Goal: Task Accomplishment & Management: Use online tool/utility

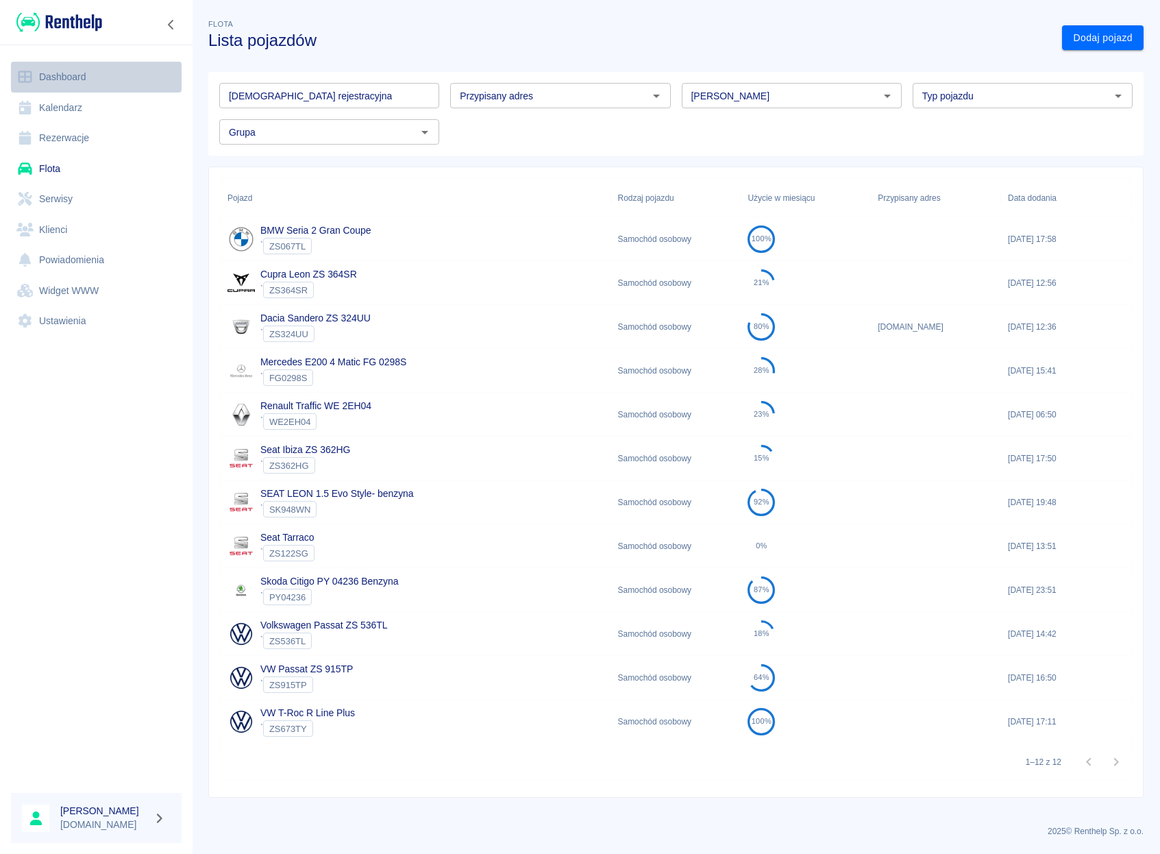
click at [45, 70] on link "Dashboard" at bounding box center [96, 77] width 171 height 31
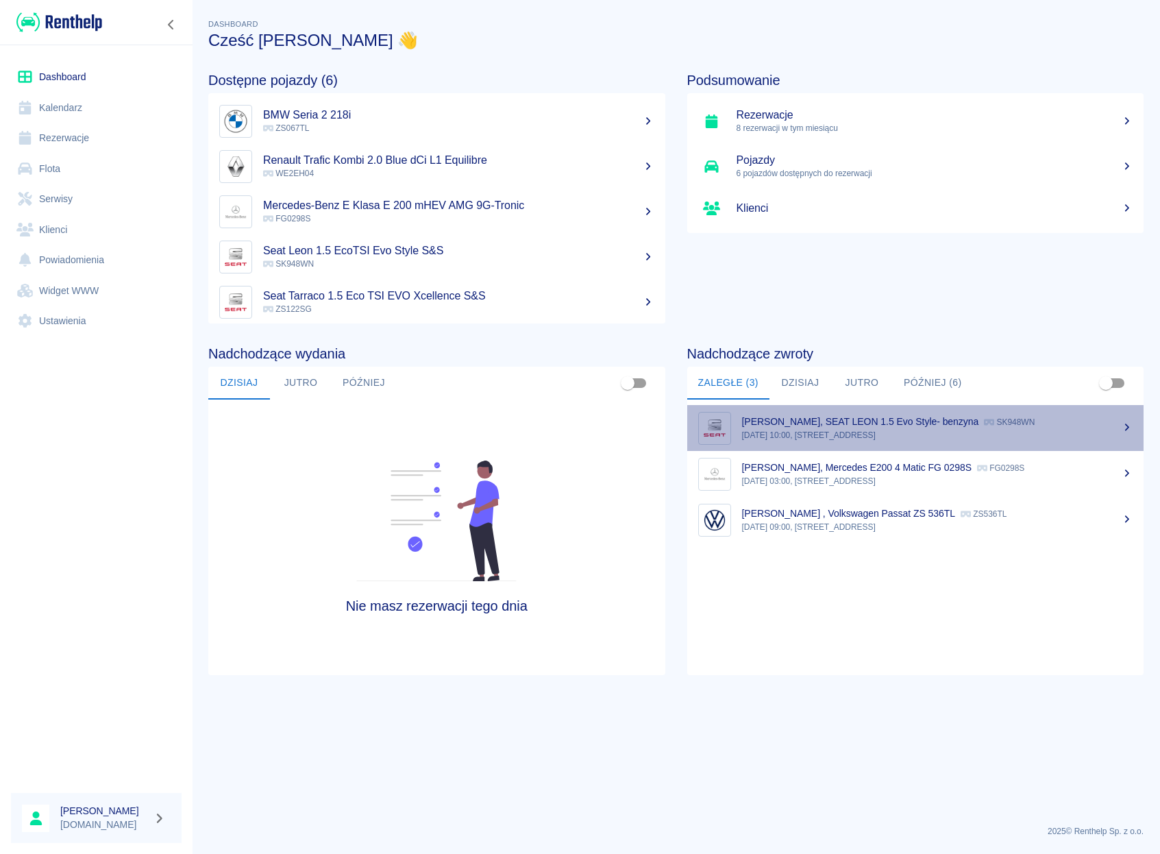
click at [805, 419] on p "[PERSON_NAME], SEAT LEON 1.5 Evo Style- benzyna" at bounding box center [860, 421] width 237 height 11
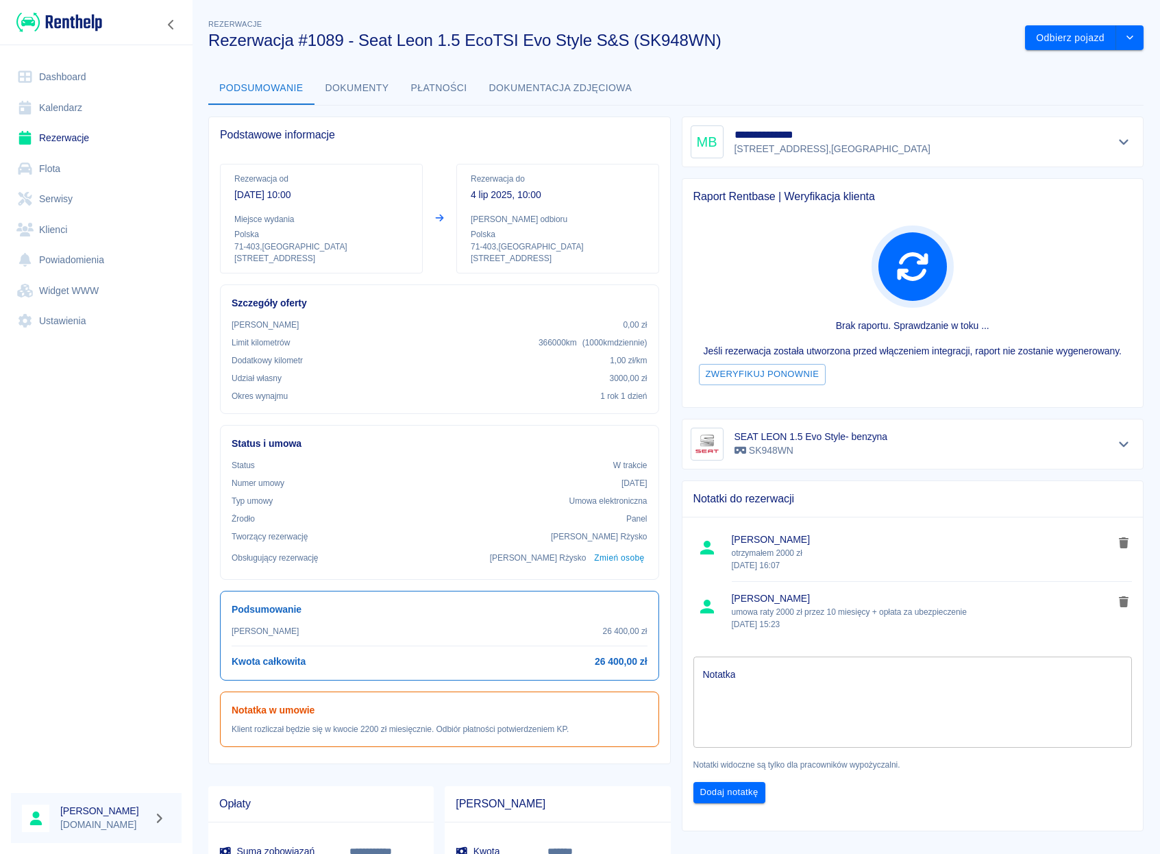
click at [725, 700] on textarea "Notatka" at bounding box center [913, 701] width 420 height 69
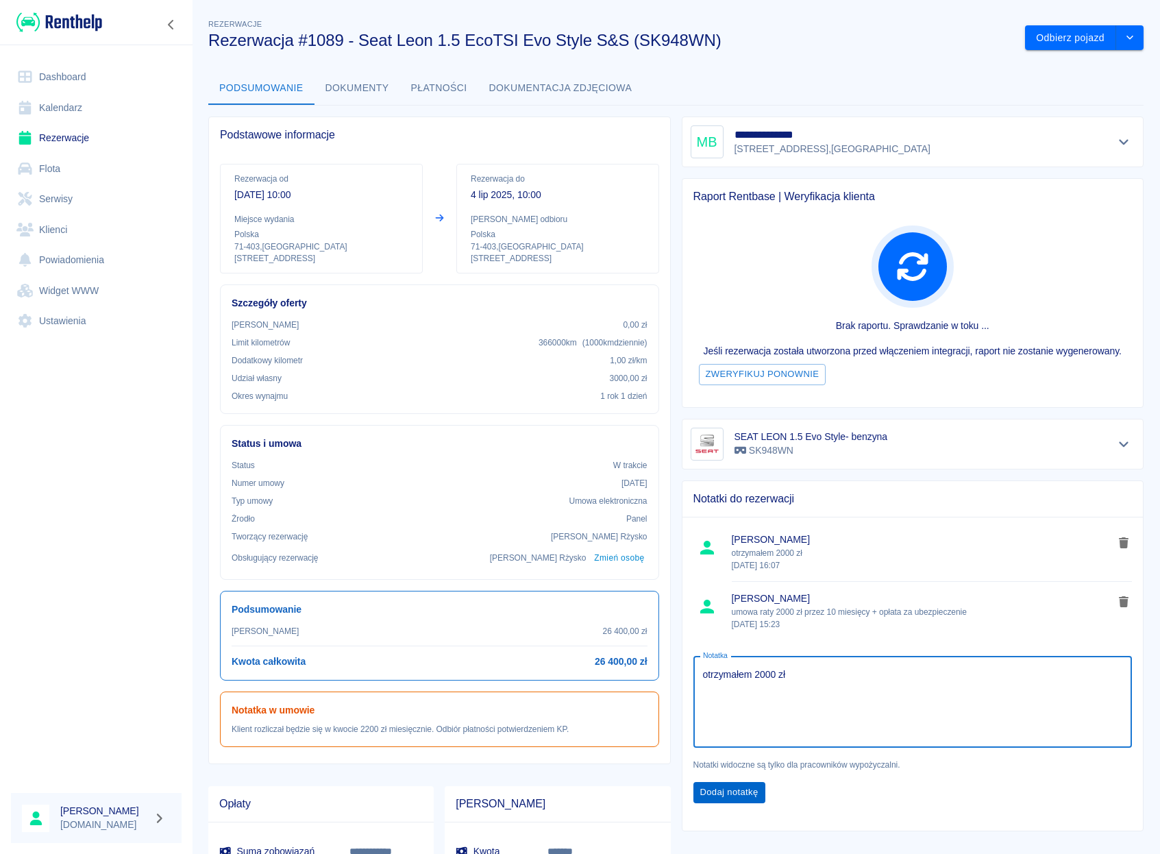
type textarea "otrzymałem 2000 zł"
click at [704, 798] on button "Dodaj notatkę" at bounding box center [729, 792] width 72 height 21
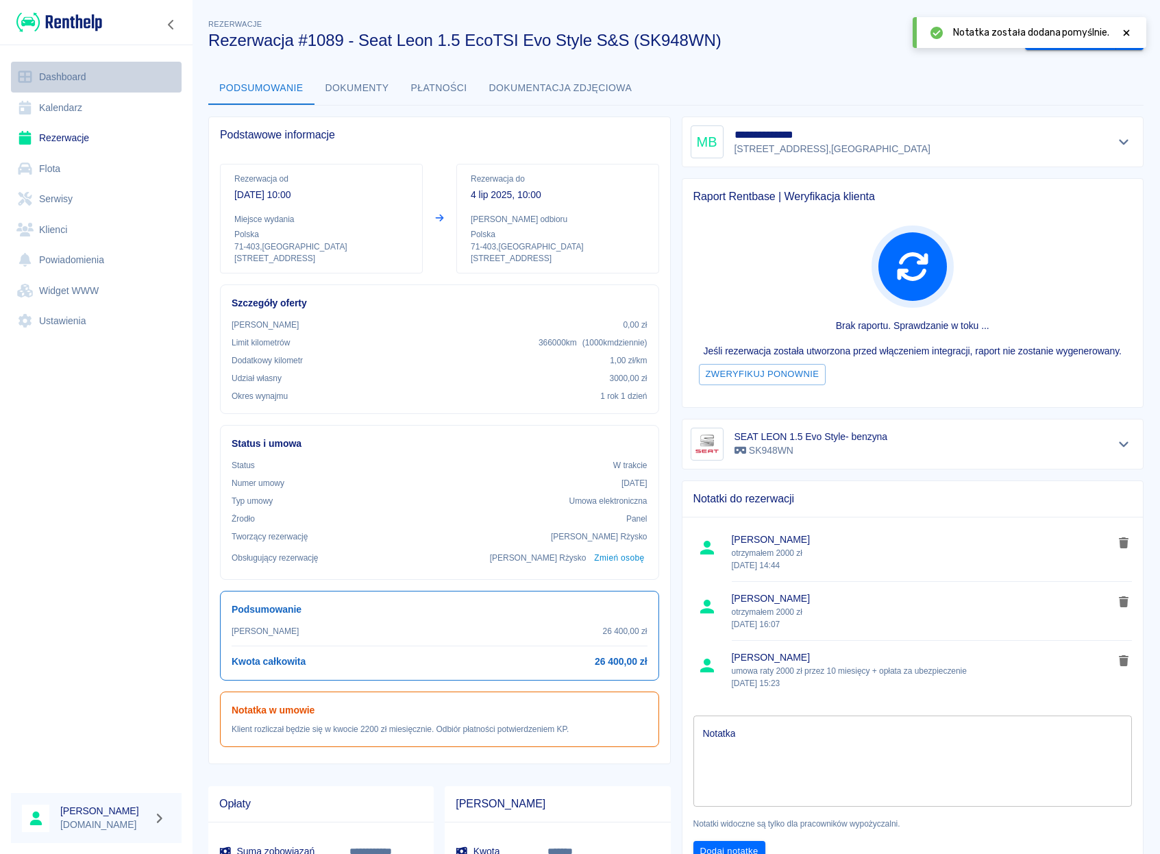
click at [66, 76] on link "Dashboard" at bounding box center [96, 77] width 171 height 31
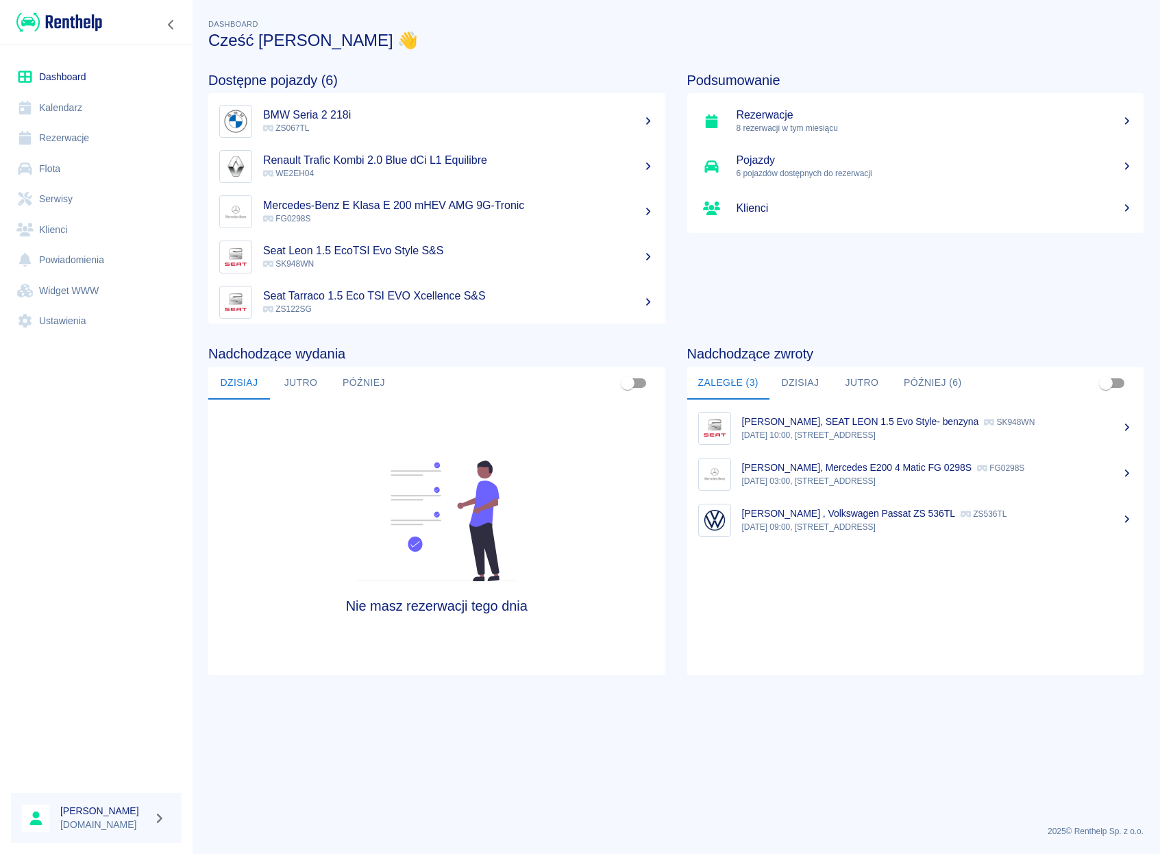
click at [829, 511] on p "[PERSON_NAME] , Volkswagen Passat ZS 536TL" at bounding box center [848, 513] width 213 height 11
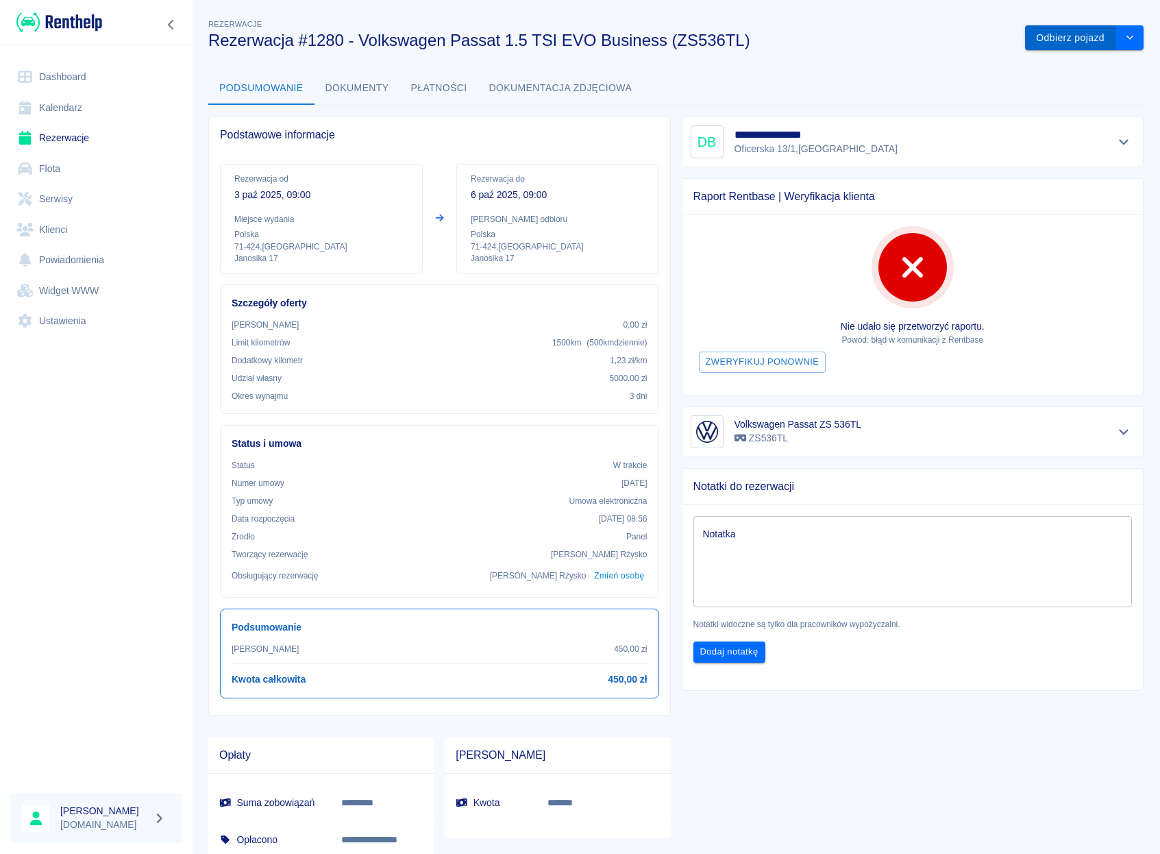
click at [1053, 48] on button "Odbierz pojazd" at bounding box center [1070, 37] width 91 height 25
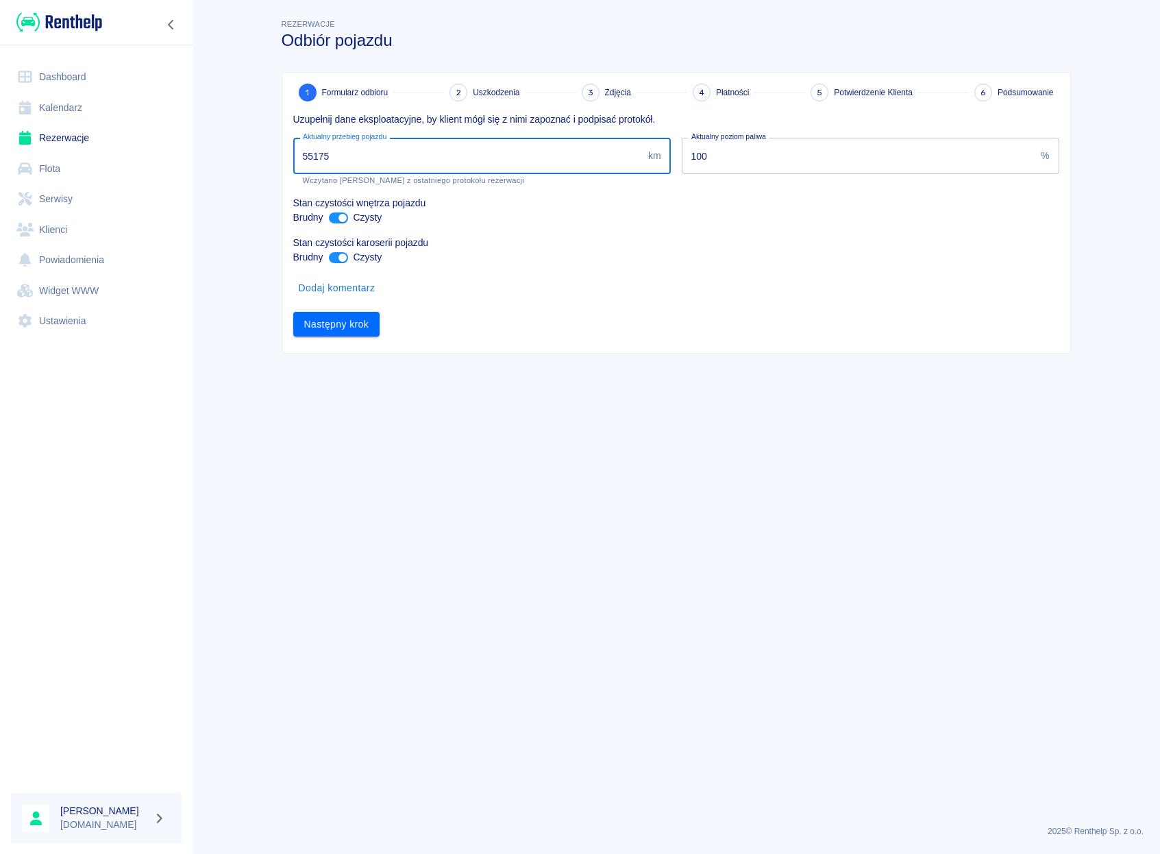
click at [315, 153] on input "55175" at bounding box center [467, 156] width 349 height 36
type input "55475"
click at [347, 324] on button "Następny krok" at bounding box center [336, 324] width 87 height 25
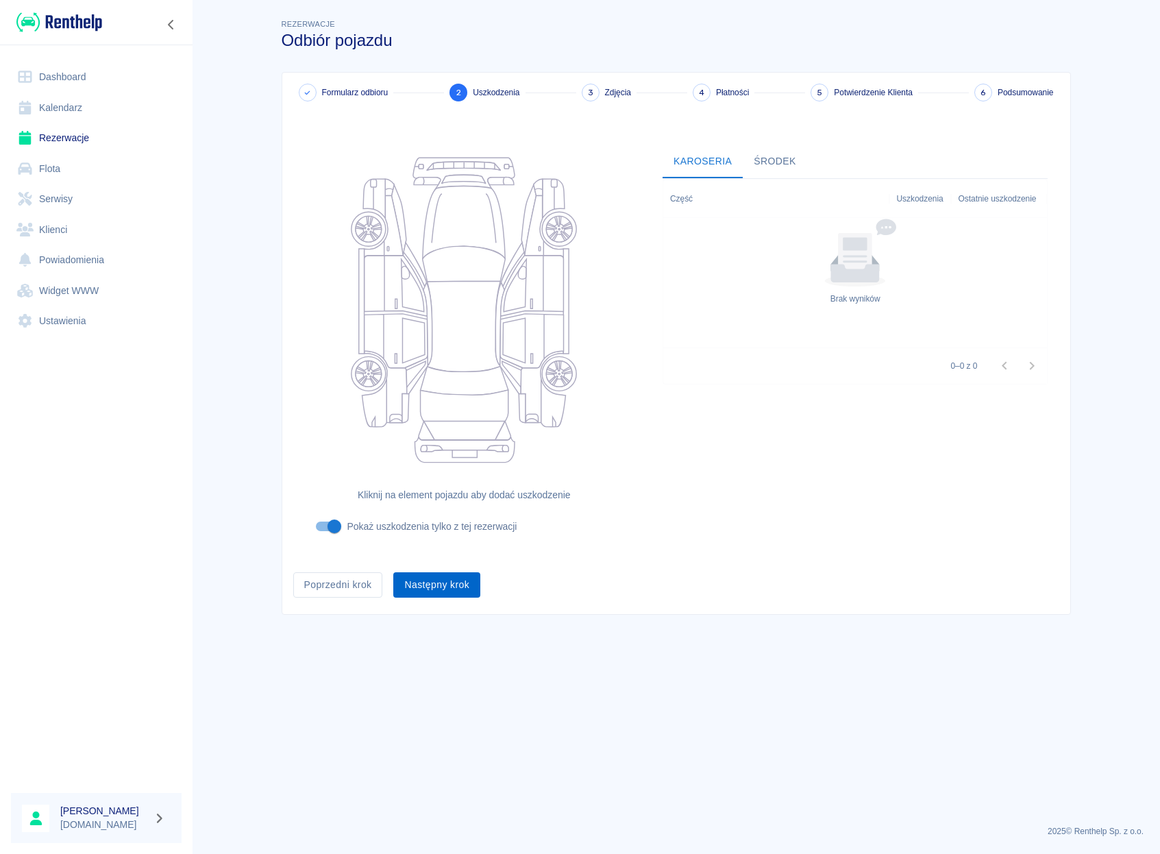
click at [443, 583] on button "Następny krok" at bounding box center [436, 584] width 87 height 25
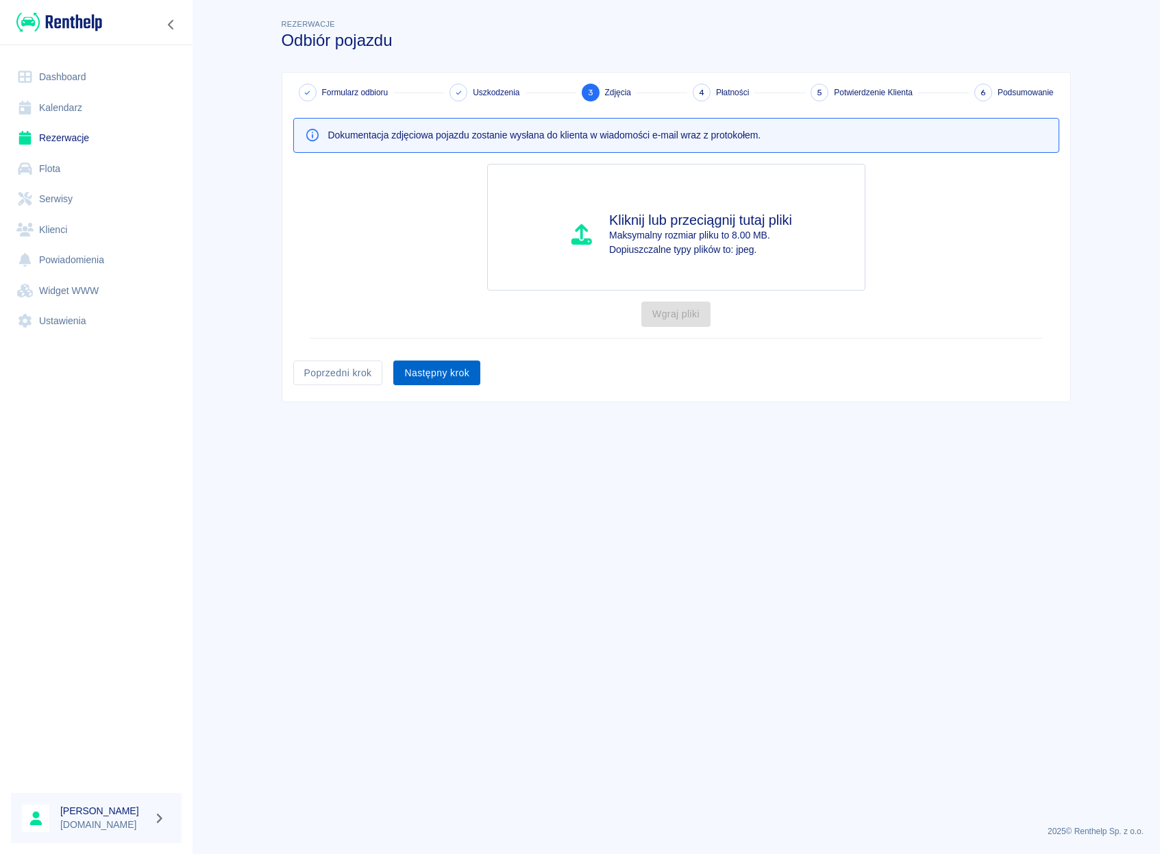
click at [463, 372] on button "Następny krok" at bounding box center [436, 372] width 87 height 25
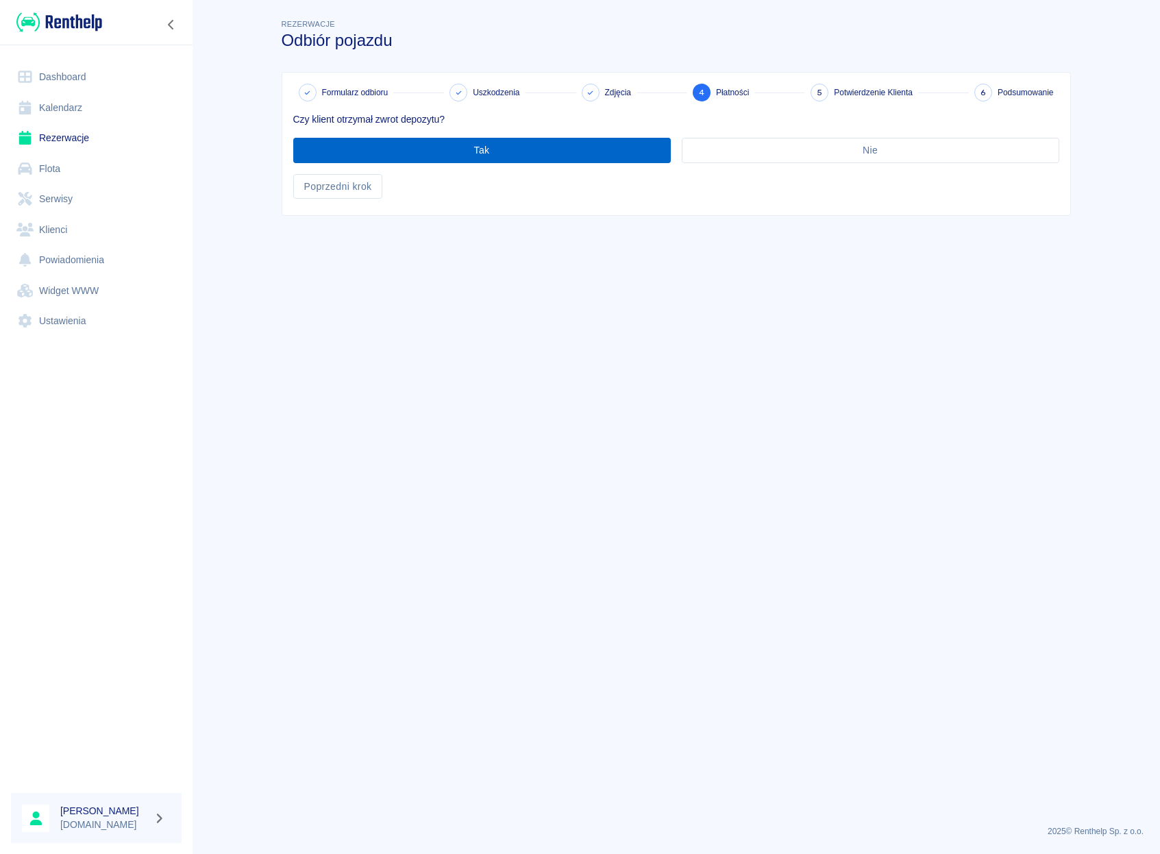
click at [476, 145] on button "Tak" at bounding box center [482, 150] width 378 height 25
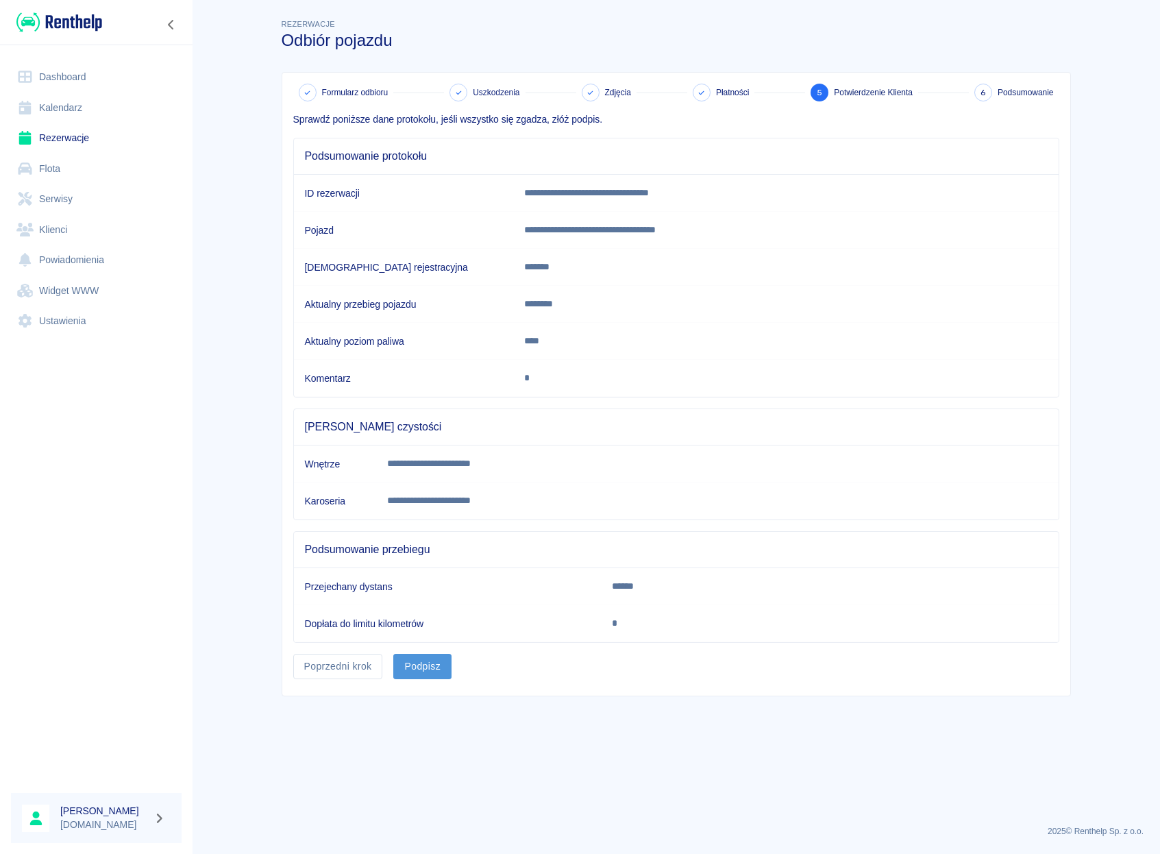
click at [435, 661] on button "Podpisz" at bounding box center [422, 666] width 58 height 25
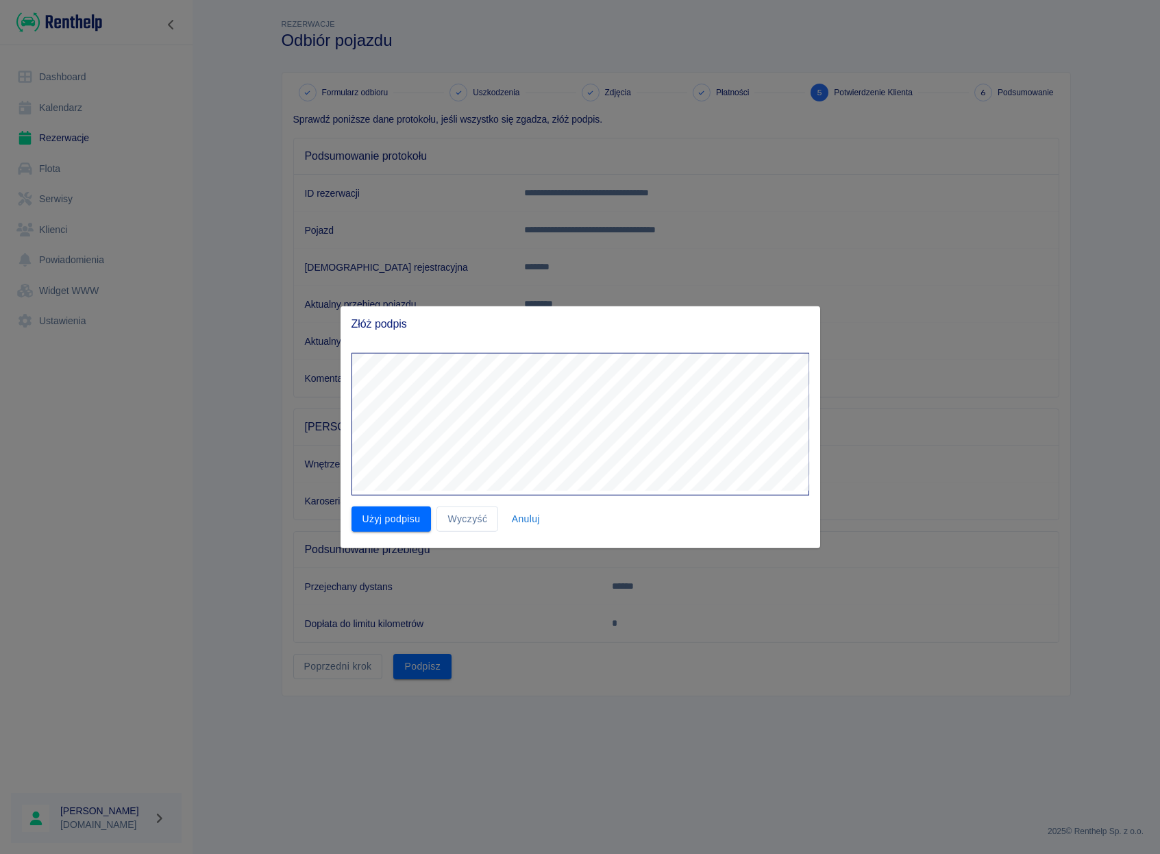
click at [573, 308] on div "Złóż podpis Użyj podpisu Wyczyść Anuluj" at bounding box center [581, 427] width 480 height 242
click at [400, 535] on div "Użyj podpisu Wyczyść Anuluj" at bounding box center [581, 445] width 480 height 206
click at [406, 520] on button "Użyj podpisu" at bounding box center [392, 518] width 80 height 25
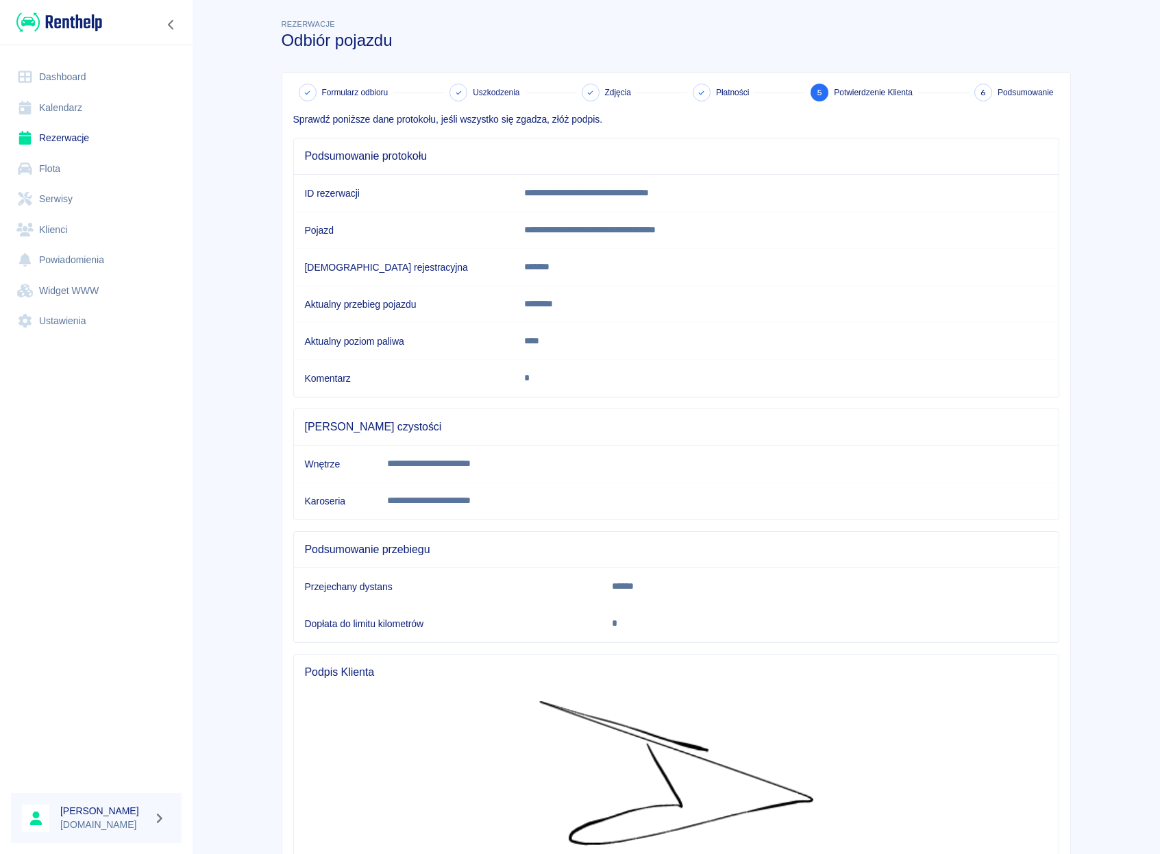
scroll to position [138, 0]
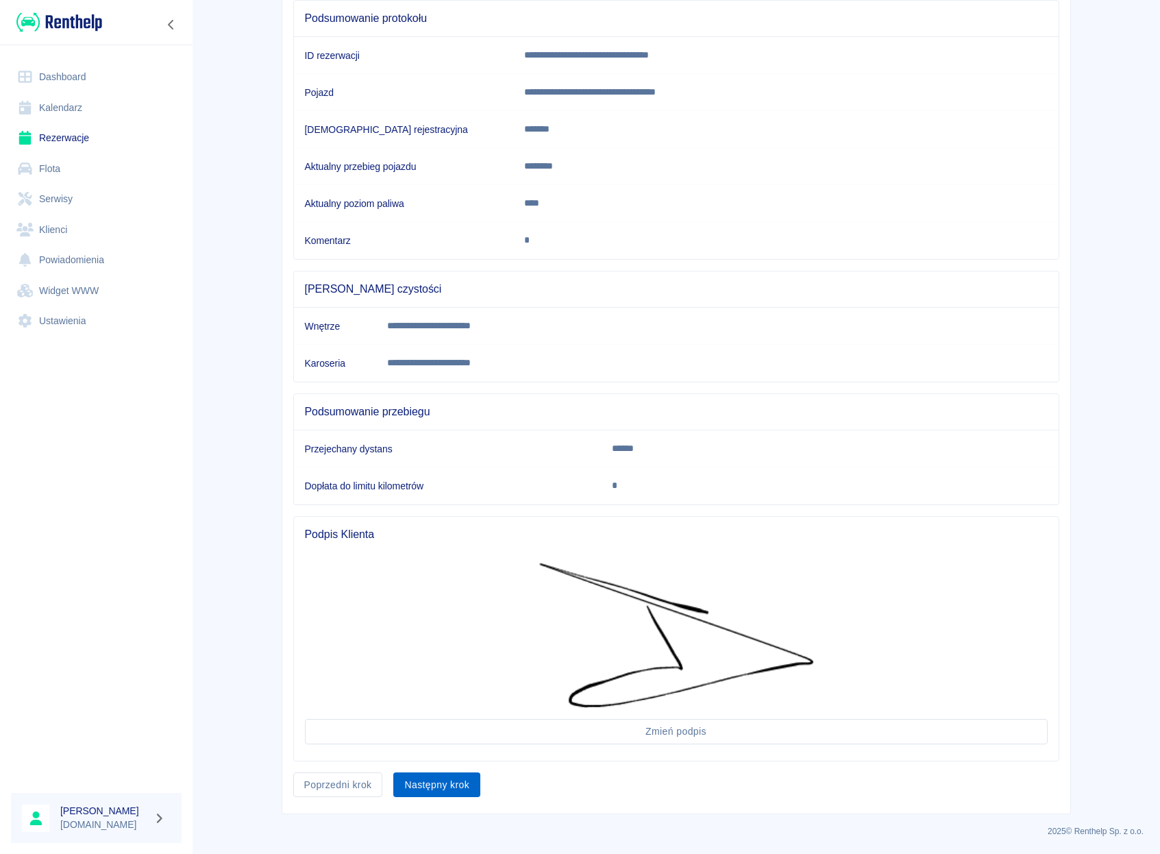
click at [434, 772] on button "Następny krok" at bounding box center [436, 784] width 87 height 25
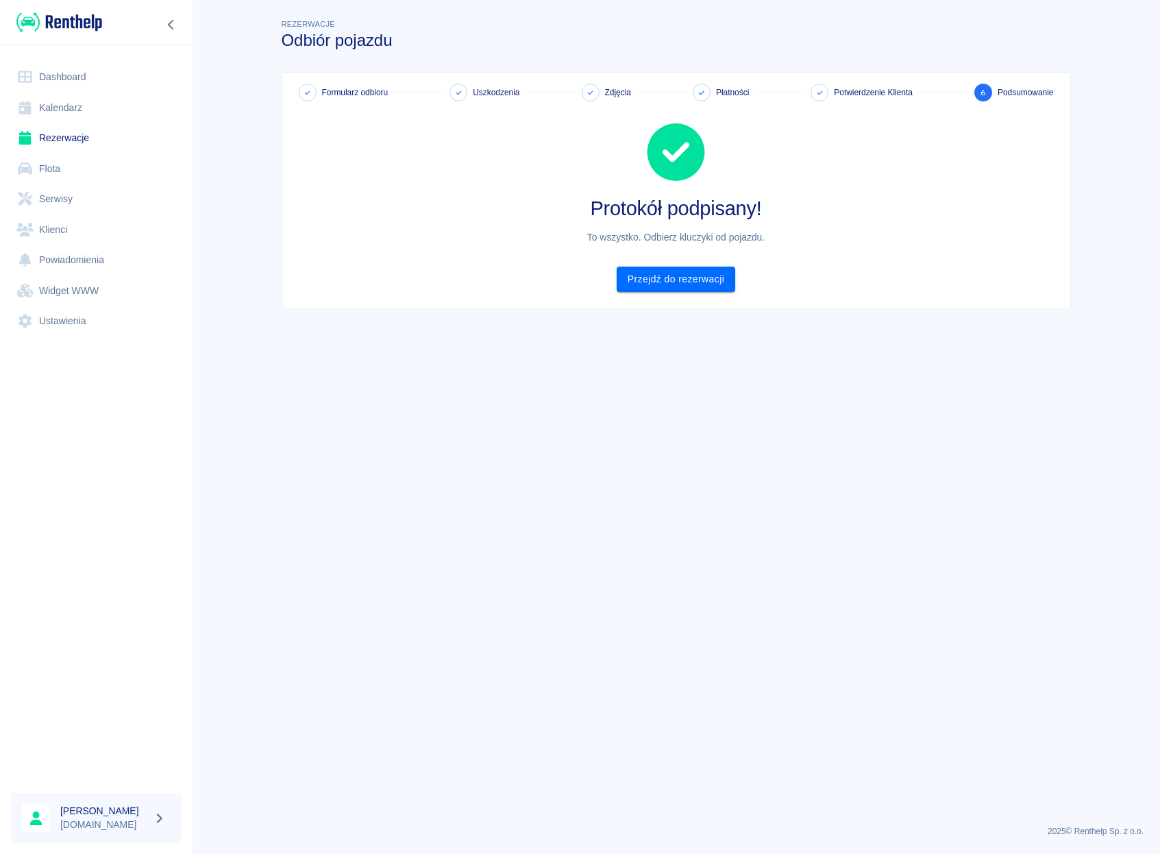
click at [100, 84] on link "Dashboard" at bounding box center [96, 77] width 171 height 31
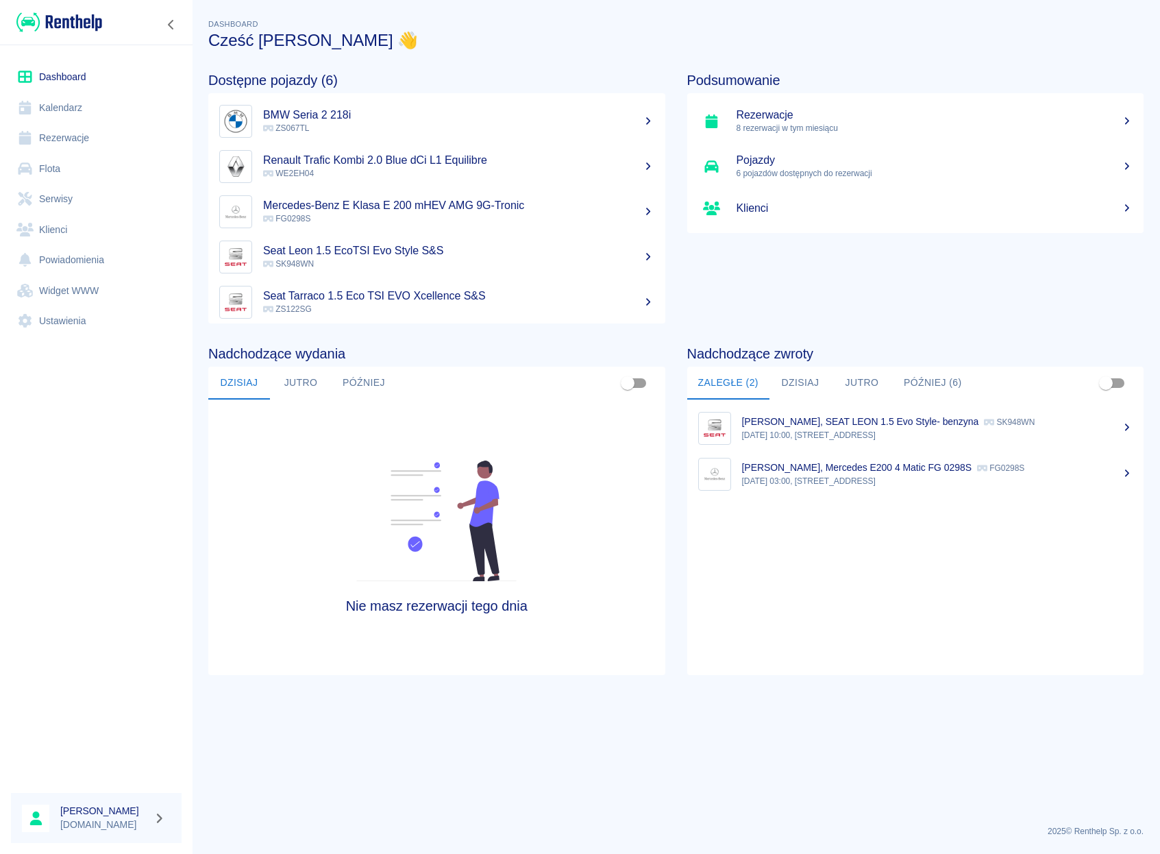
click at [922, 380] on button "Później (6)" at bounding box center [933, 383] width 80 height 33
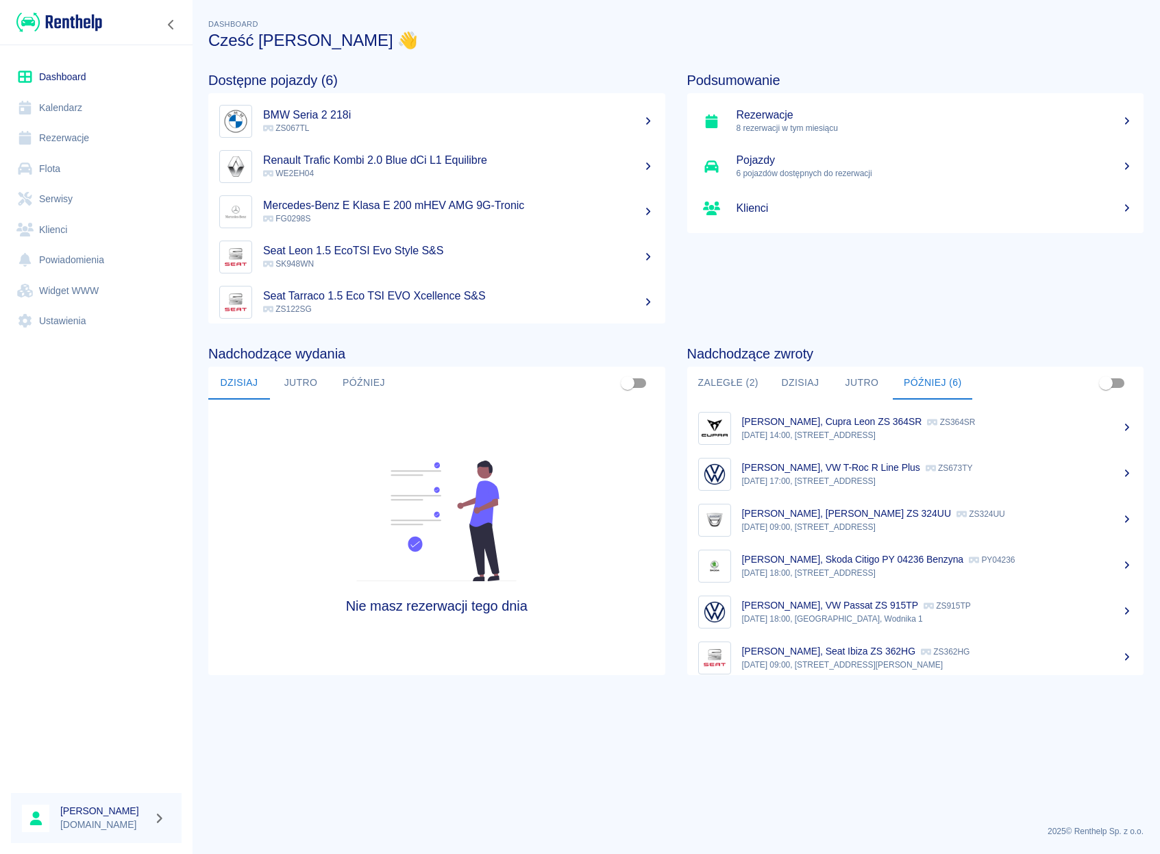
scroll to position [11, 0]
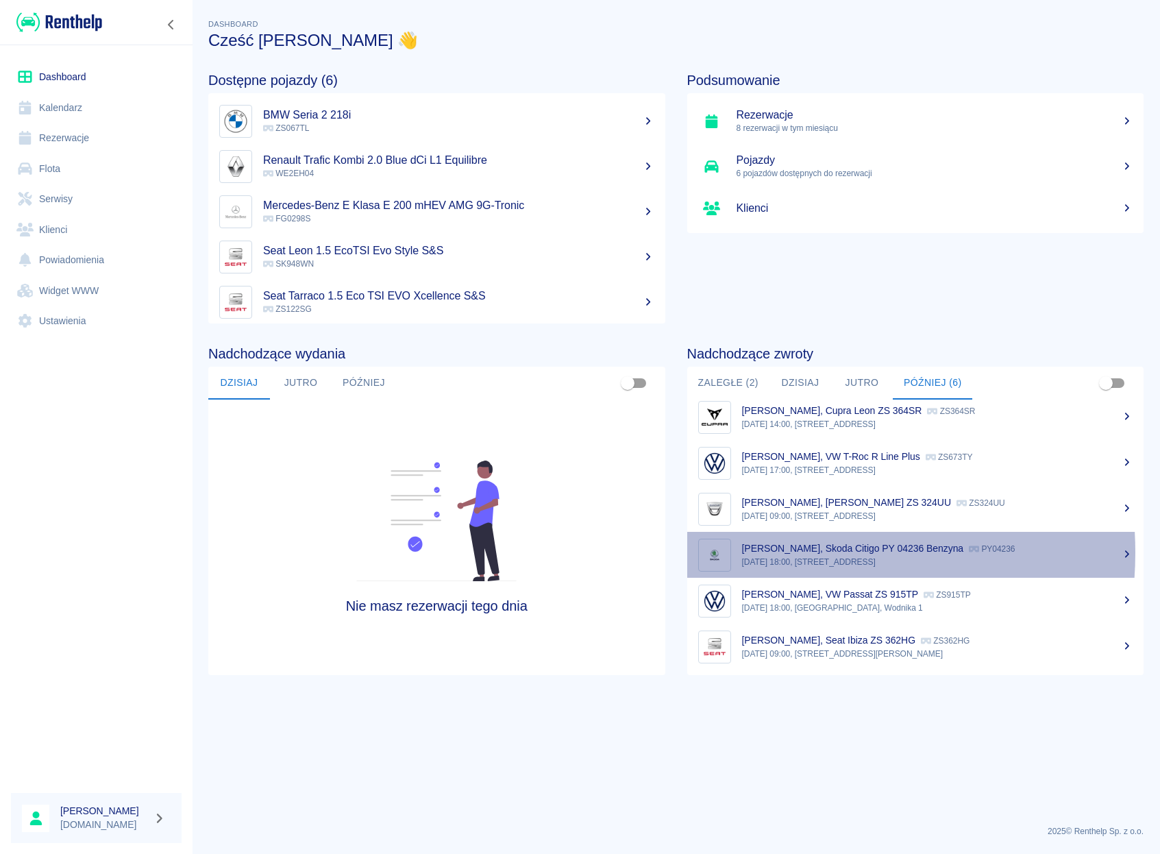
click at [771, 552] on p "[PERSON_NAME], Skoda Citigo PY 04236 Benzyna" at bounding box center [853, 548] width 222 height 11
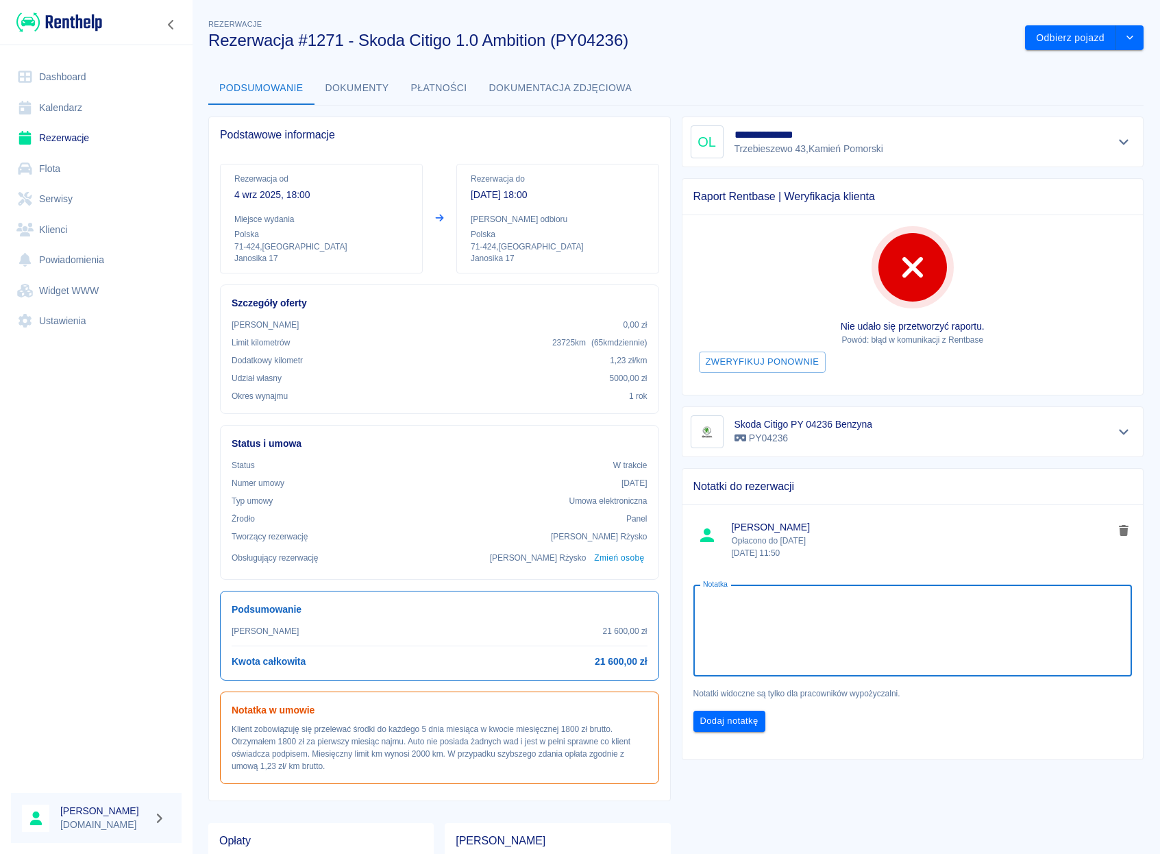
click at [790, 656] on textarea "Notatka" at bounding box center [913, 630] width 420 height 69
type textarea "opłacono do 4.11"
click at [737, 729] on button "Dodaj notatkę" at bounding box center [729, 721] width 72 height 21
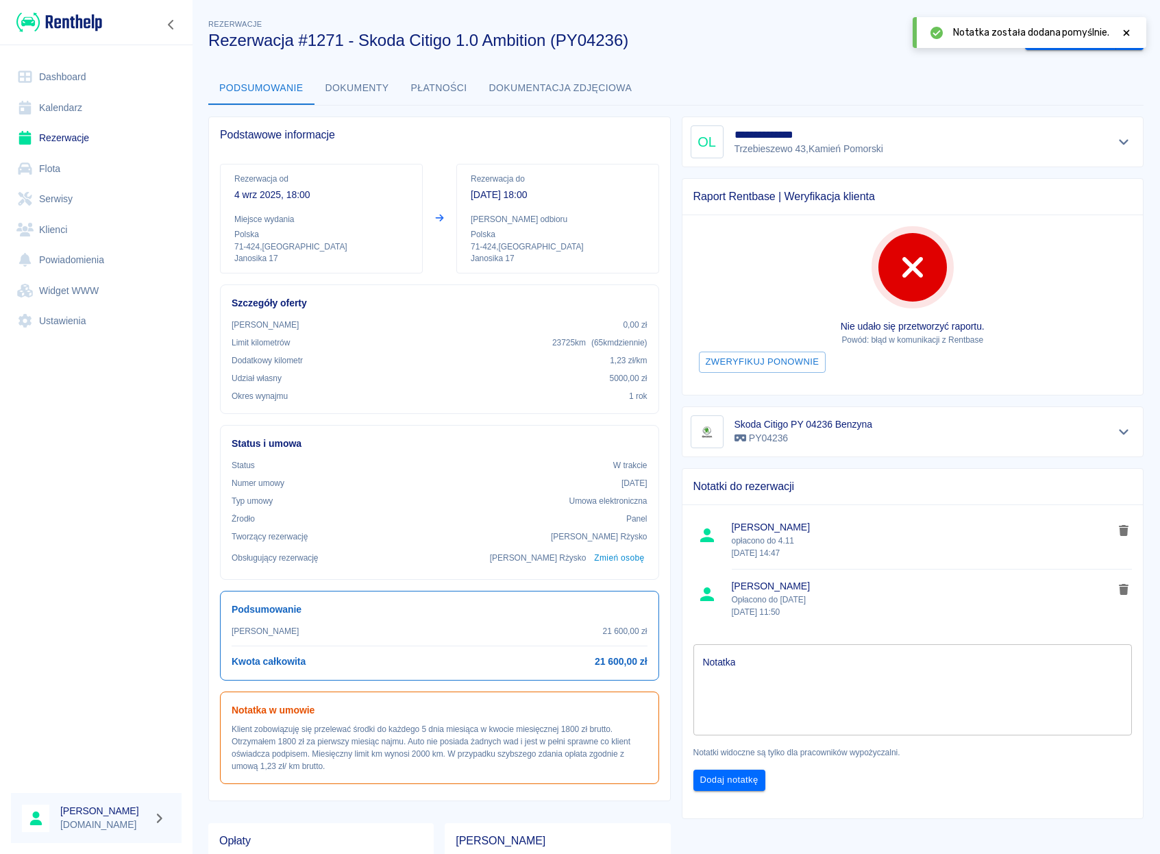
click at [72, 75] on link "Dashboard" at bounding box center [96, 77] width 171 height 31
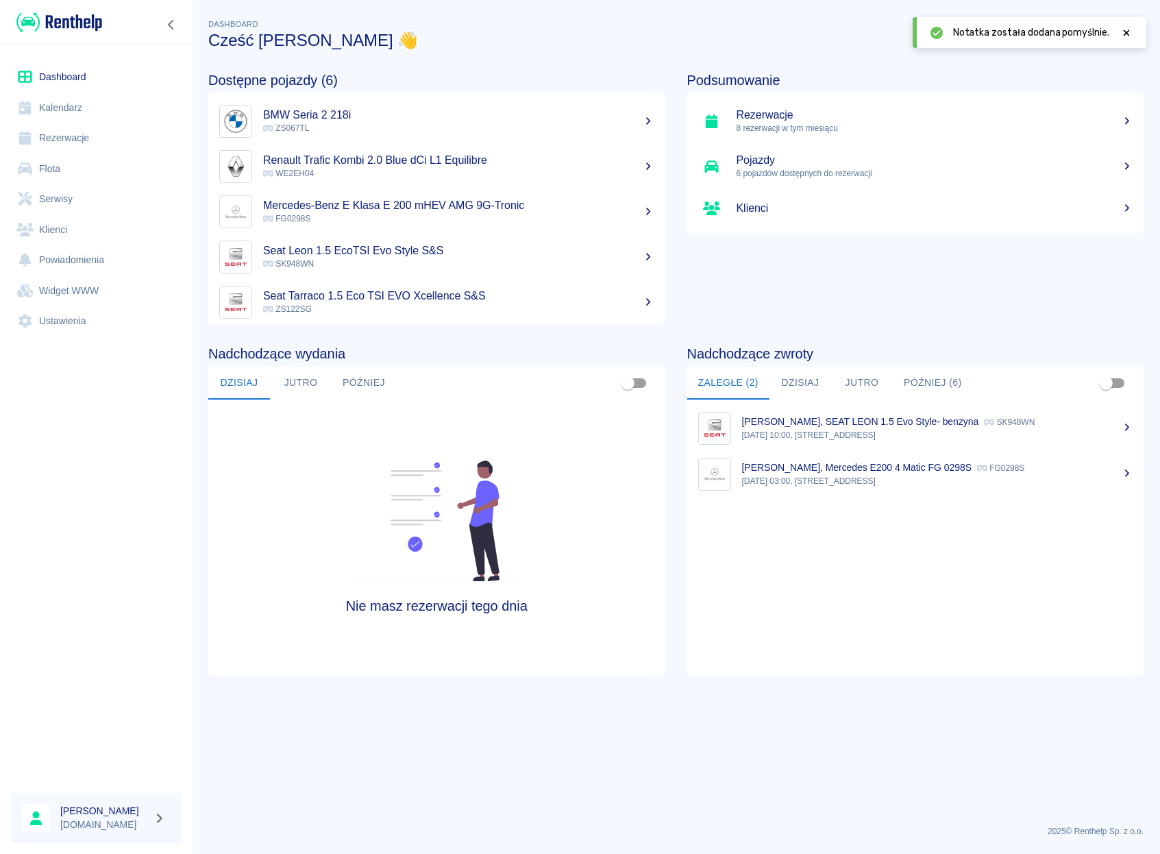
click at [920, 384] on button "Później (6)" at bounding box center [933, 383] width 80 height 33
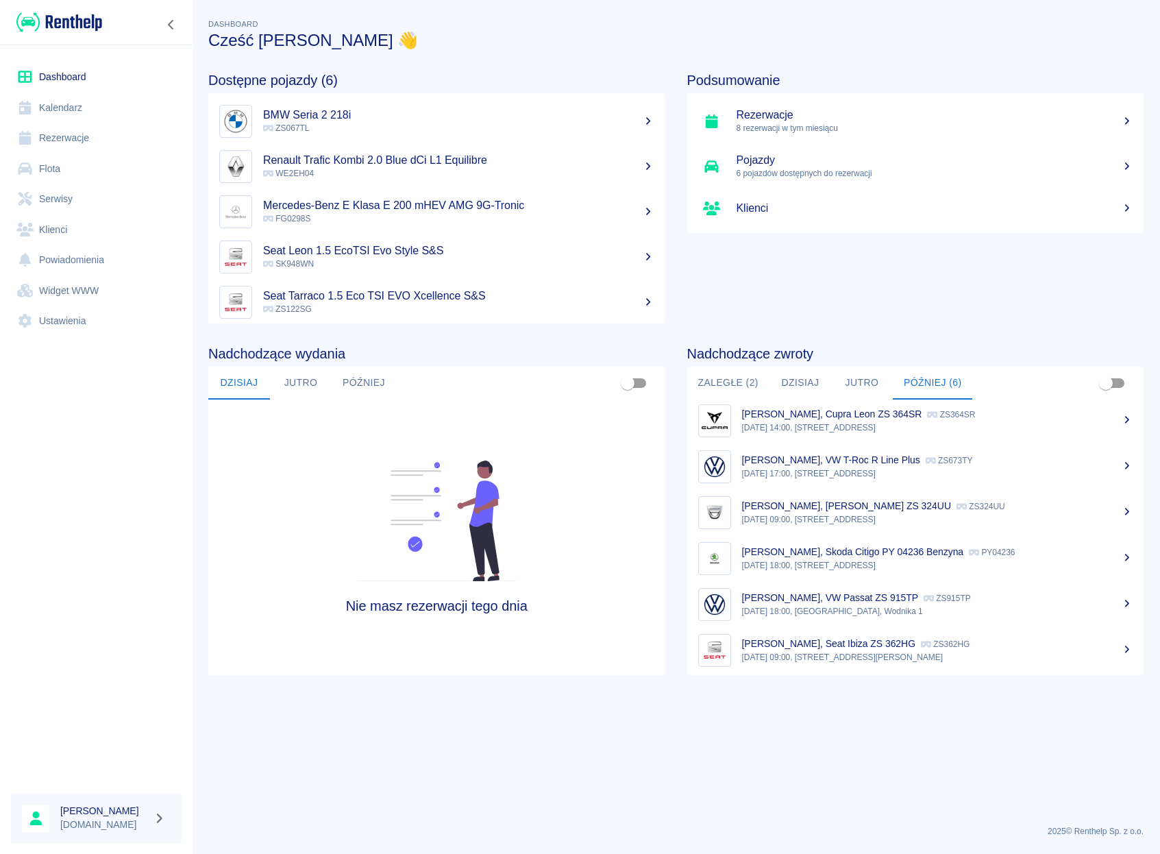
scroll to position [11, 0]
